Goal: Task Accomplishment & Management: Complete application form

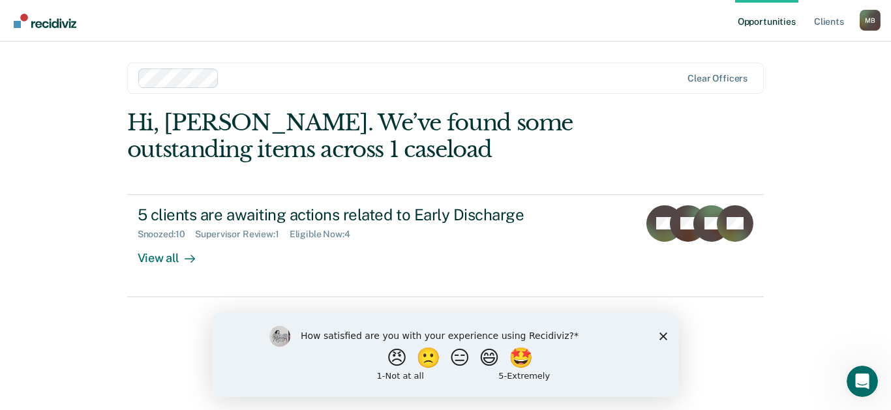
click at [660, 335] on icon "Close survey" at bounding box center [663, 336] width 8 height 8
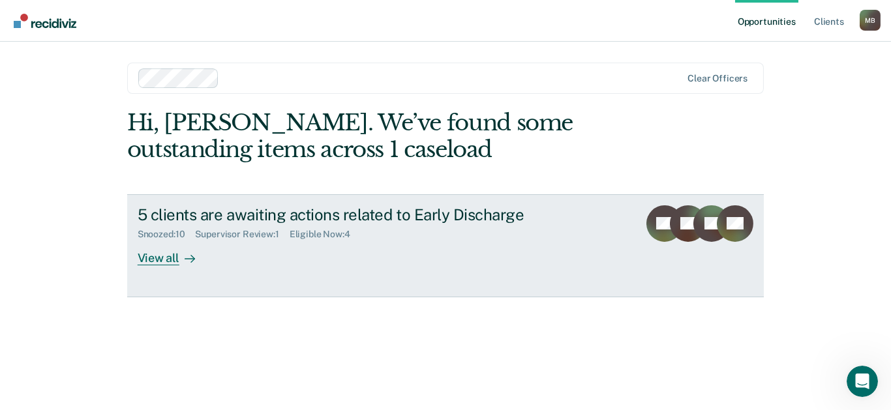
click at [153, 262] on div "View all" at bounding box center [174, 252] width 73 height 25
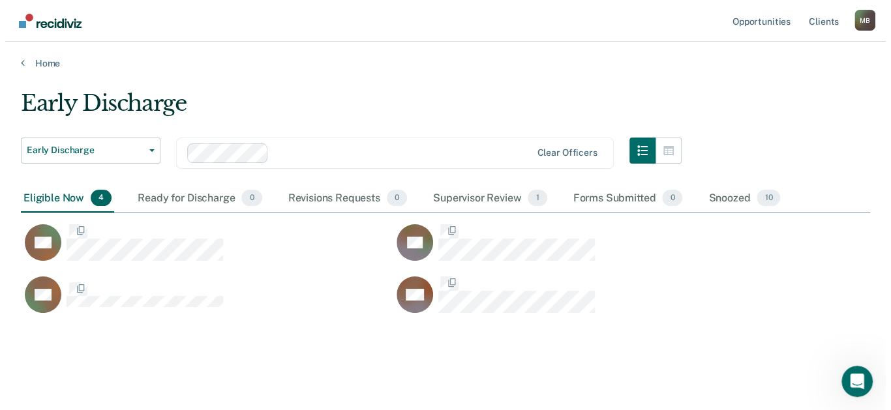
scroll to position [222, 838]
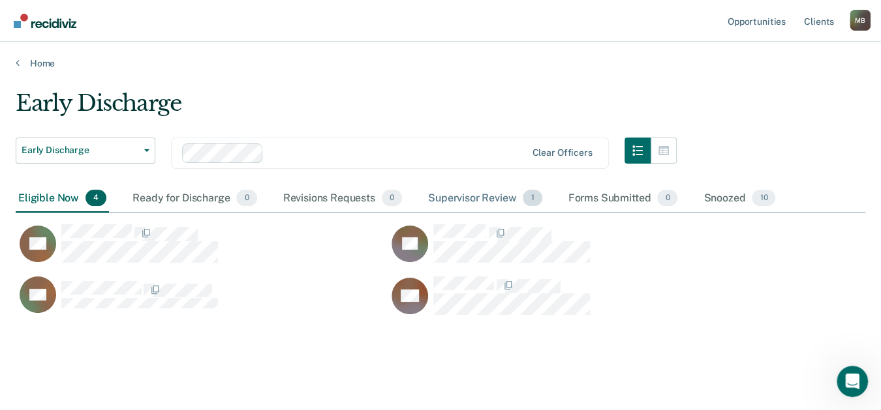
click at [499, 198] on div "Supervisor Review 1" at bounding box center [484, 199] width 119 height 29
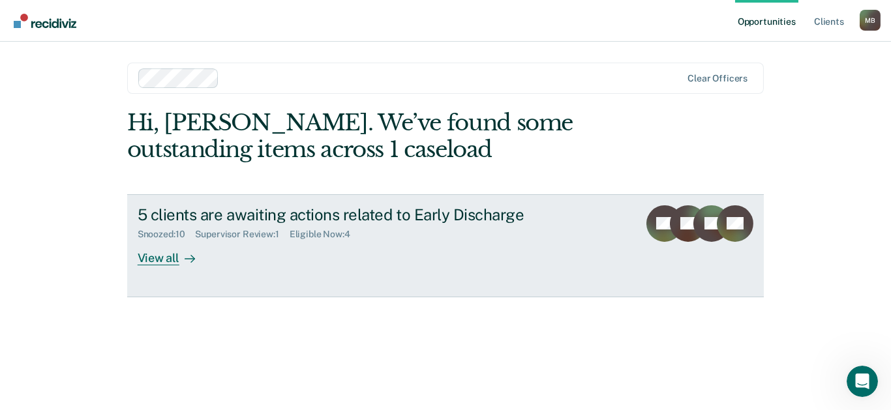
click at [163, 257] on div "View all" at bounding box center [174, 252] width 73 height 25
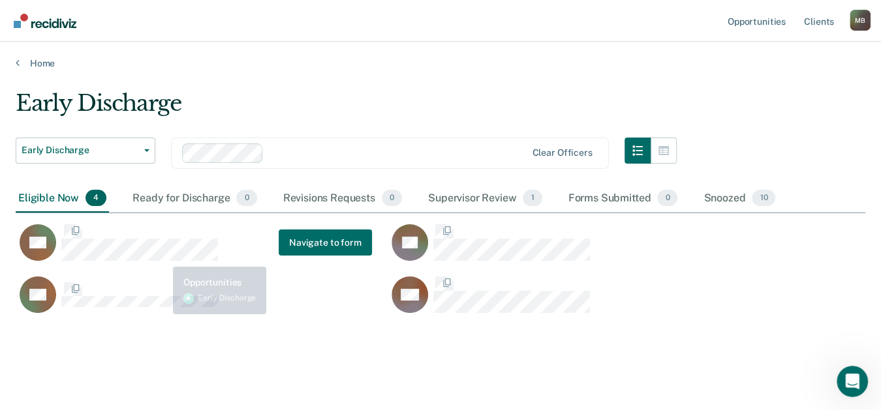
scroll to position [222, 838]
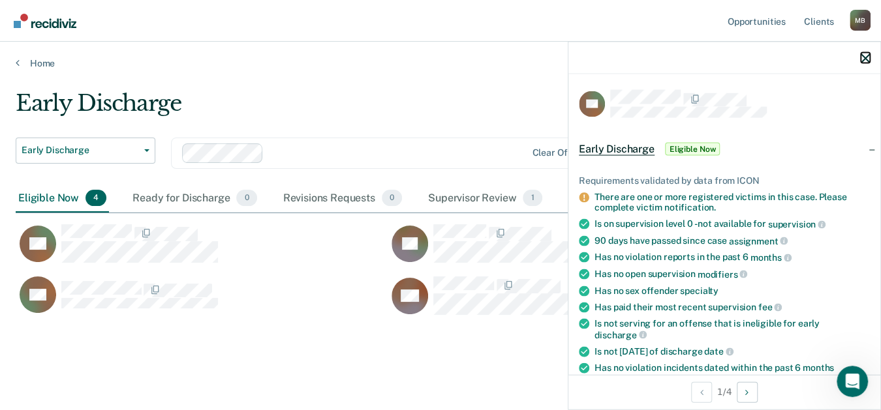
click at [861, 62] on icon "button" at bounding box center [865, 58] width 9 height 9
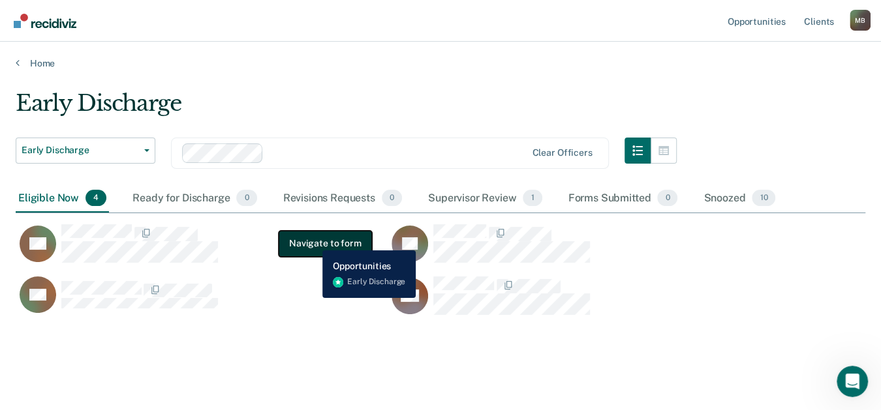
click at [313, 241] on button "Navigate to form" at bounding box center [325, 244] width 93 height 26
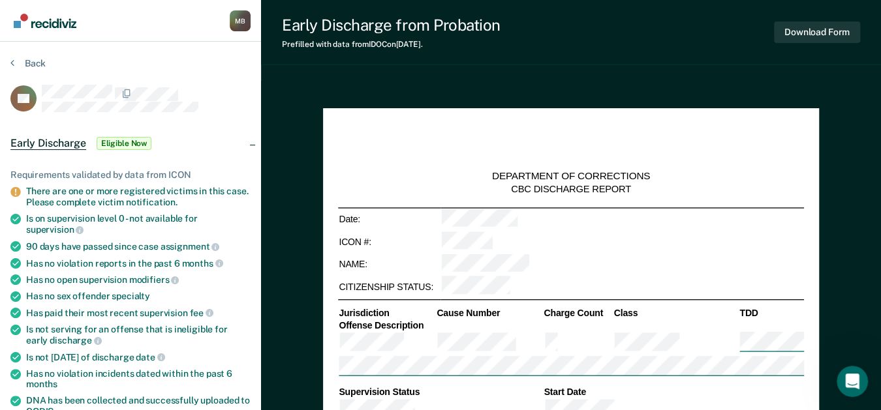
type textarea "x"
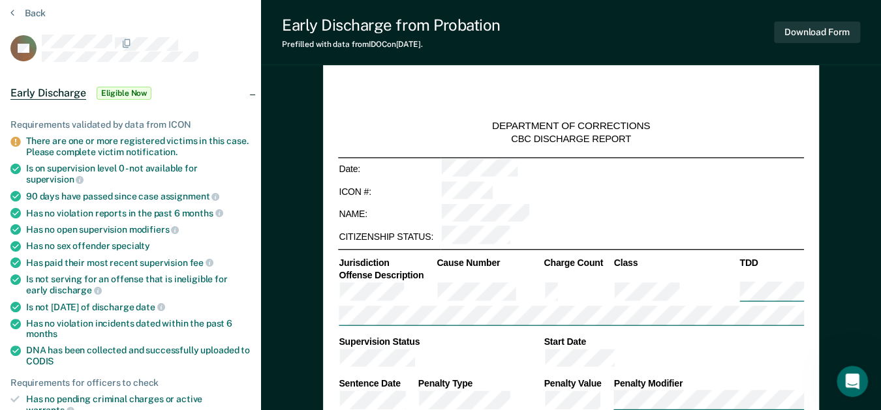
scroll to position [72, 0]
